Goal: Information Seeking & Learning: Understand process/instructions

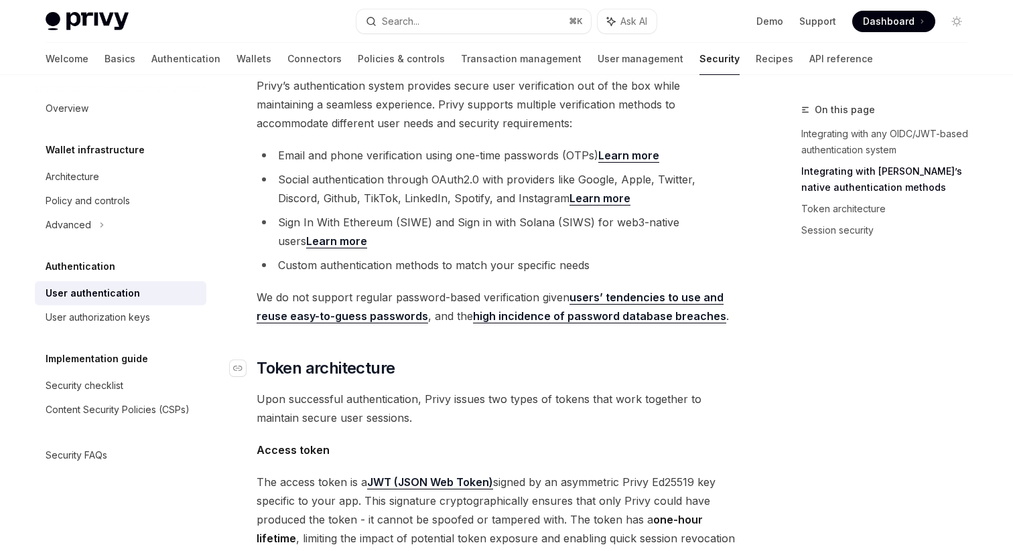
scroll to position [697, 0]
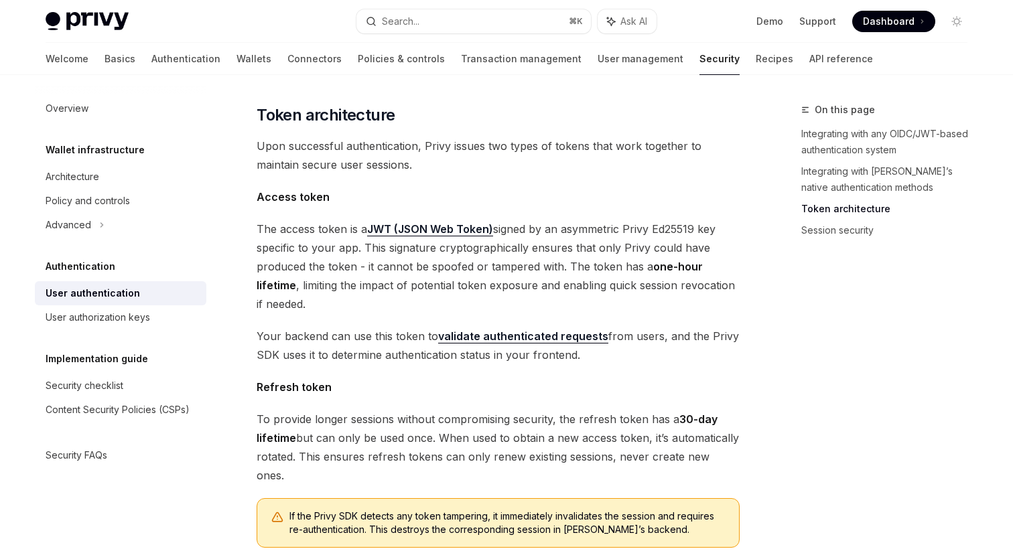
click at [587, 237] on span "The access token is a JWT (JSON Web Token) signed by an asymmetric Privy Ed2551…" at bounding box center [498, 267] width 483 height 94
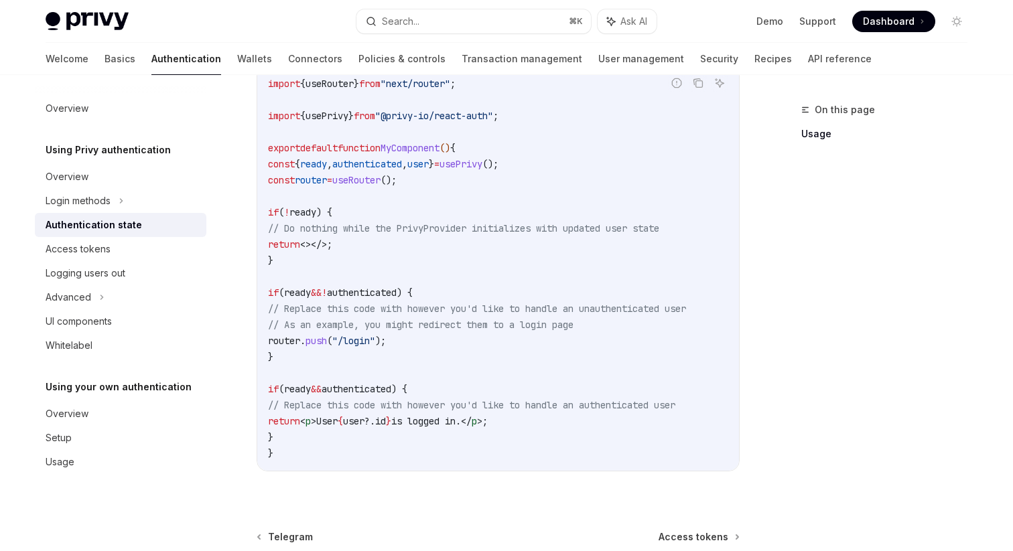
scroll to position [442, 0]
click at [164, 251] on div "Access tokens" at bounding box center [122, 249] width 153 height 16
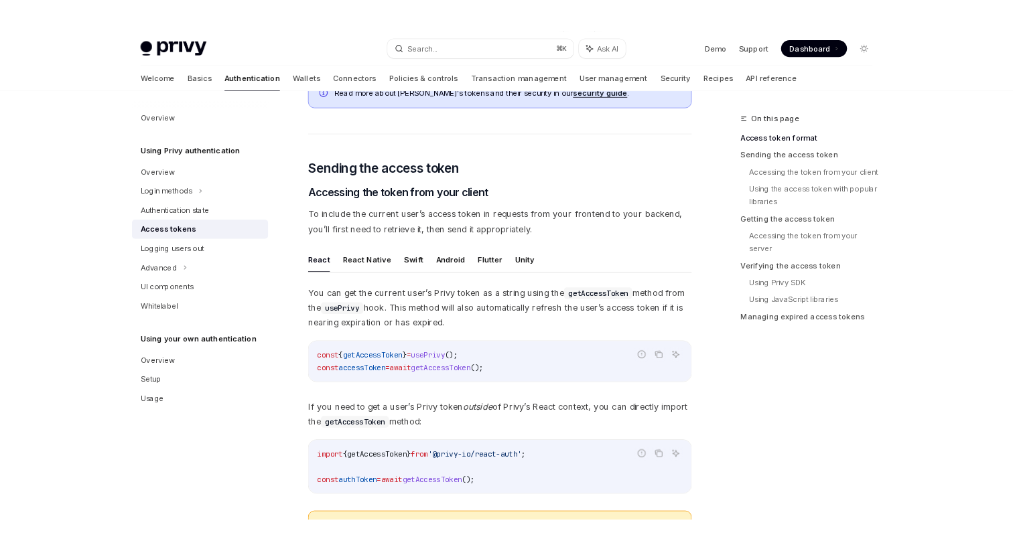
scroll to position [489, 0]
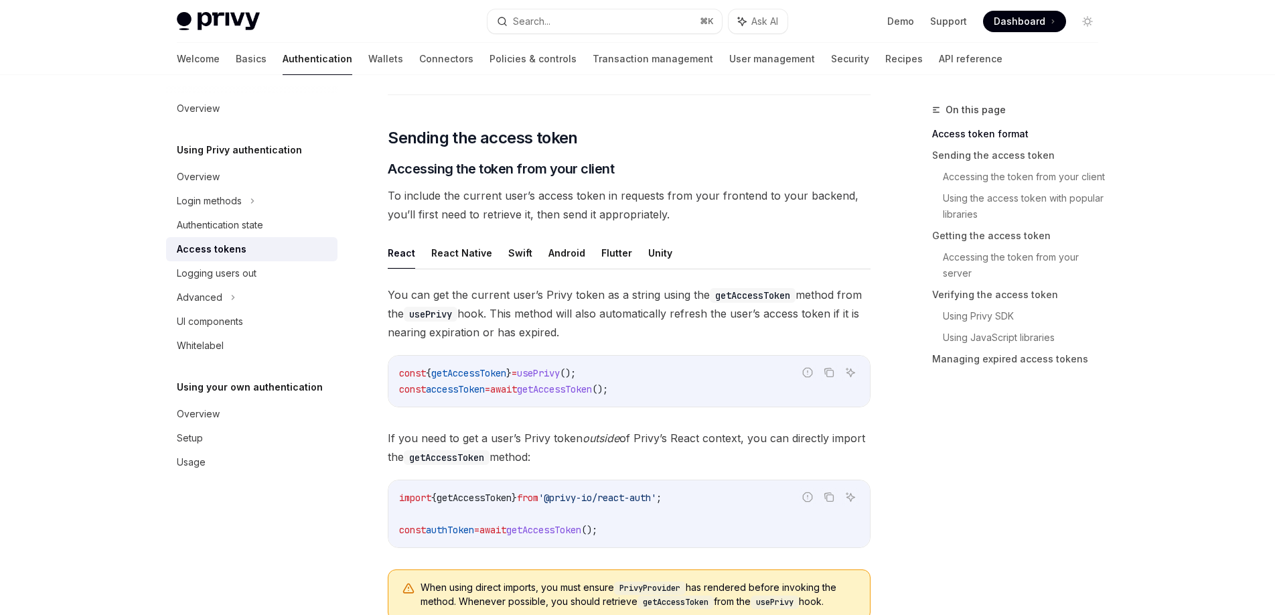
click at [216, 531] on div "Overview Using Privy authentication Overview Login methods Authentication state…" at bounding box center [262, 345] width 193 height 540
type textarea "*"
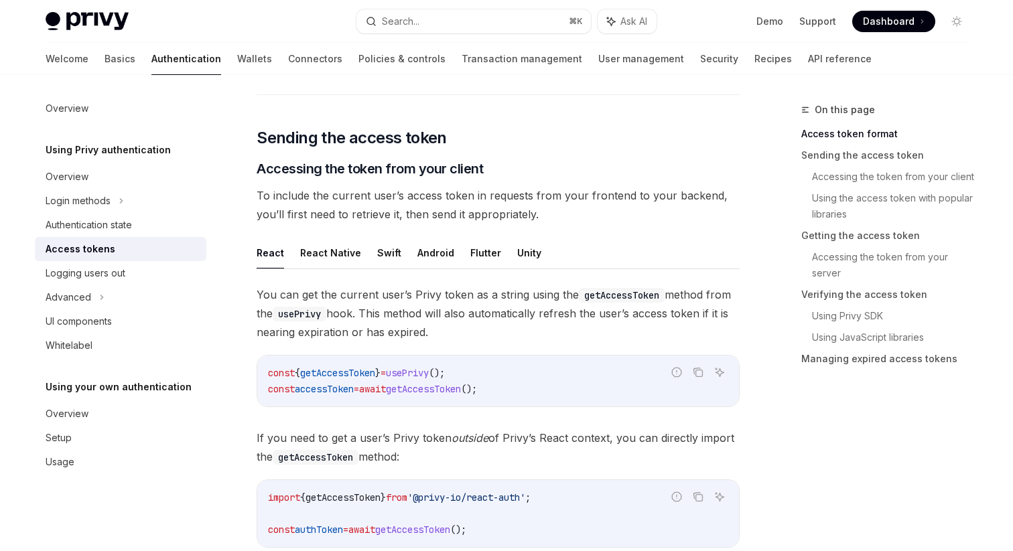
click at [484, 187] on span "To include the current user’s access token in requests from your frontend to yo…" at bounding box center [498, 205] width 483 height 38
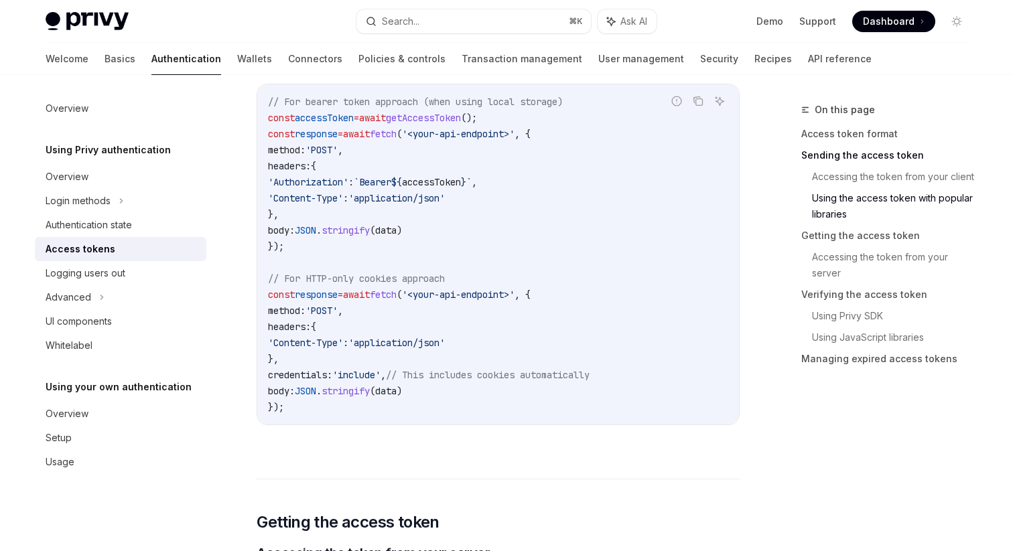
scroll to position [1294, 0]
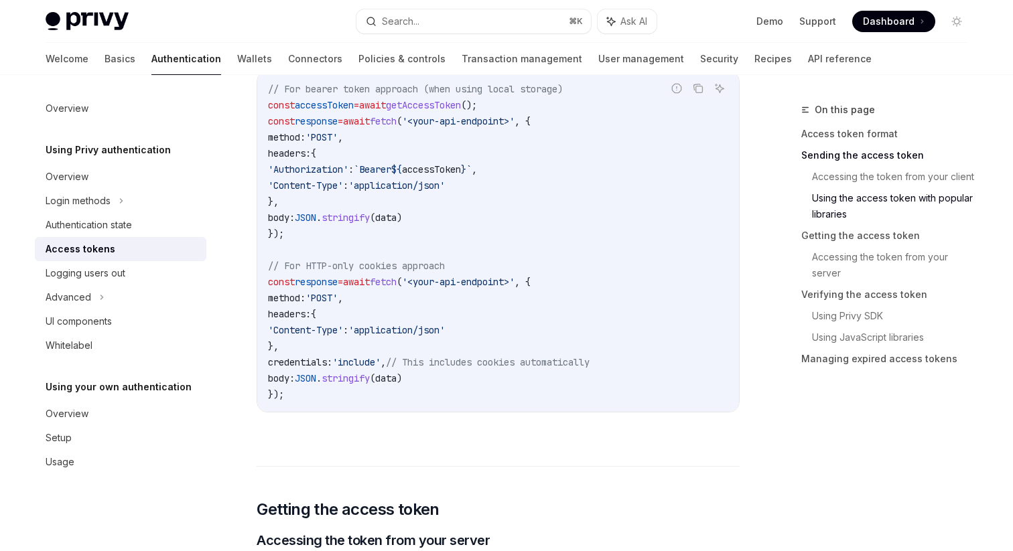
click at [445, 189] on span "'application/json'" at bounding box center [396, 186] width 96 height 12
click at [492, 189] on code "// For bearer token approach (when using local storage) const accessToken = awa…" at bounding box center [498, 242] width 460 height 322
drag, startPoint x: 494, startPoint y: 184, endPoint x: 433, endPoint y: 106, distance: 98.8
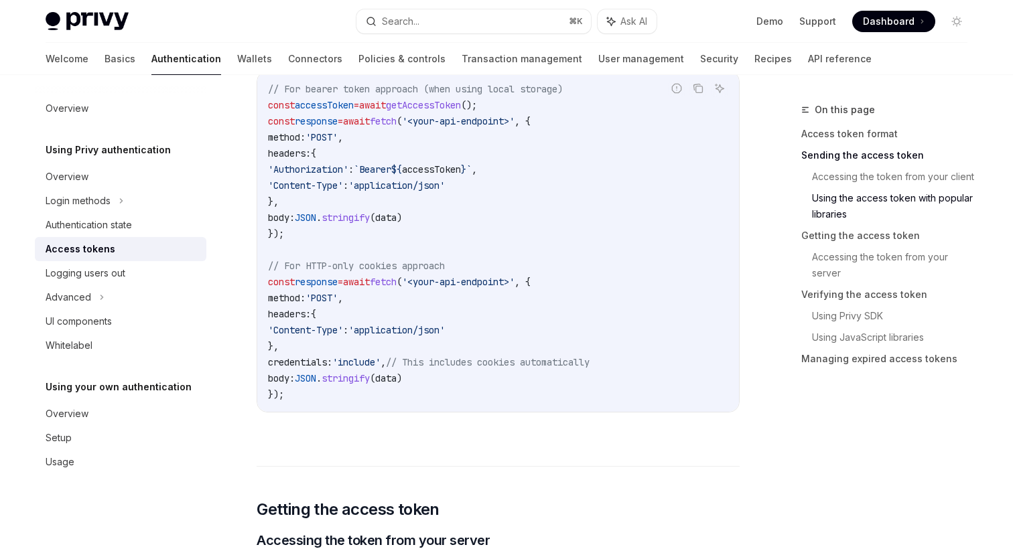
click at [433, 107] on code "// For bearer token approach (when using local storage) const accessToken = awa…" at bounding box center [498, 242] width 460 height 322
click at [433, 106] on span "getAccessToken" at bounding box center [423, 105] width 75 height 12
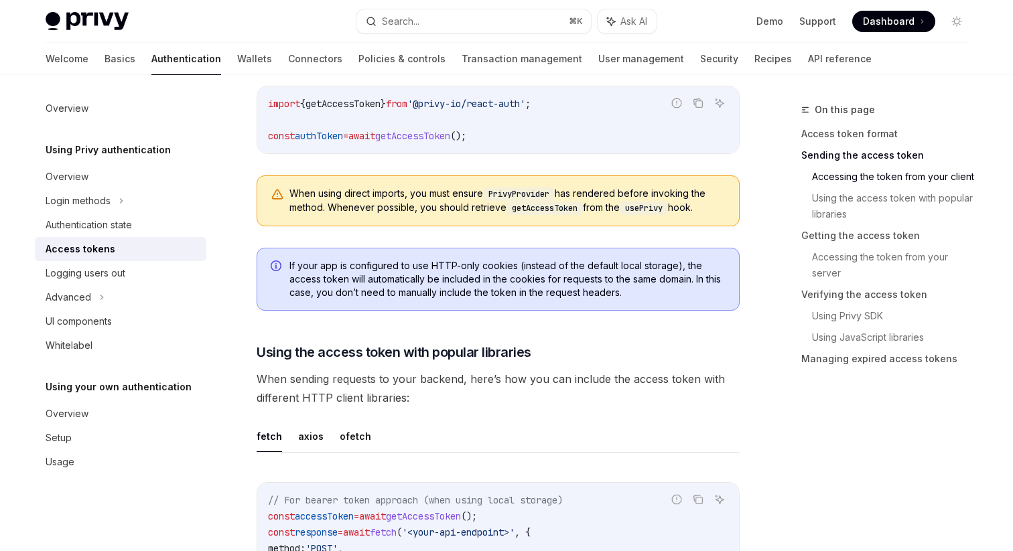
scroll to position [867, 0]
